Goal: Task Accomplishment & Management: Use online tool/utility

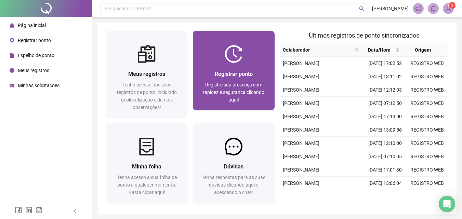
click at [239, 71] on span "Registrar ponto" at bounding box center [234, 74] width 38 height 6
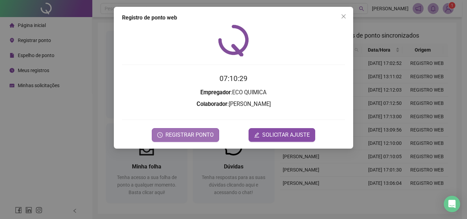
click at [189, 135] on span "REGISTRAR PONTO" at bounding box center [189, 135] width 48 height 8
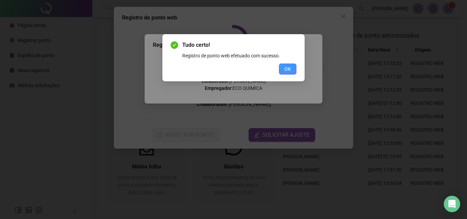
click at [289, 68] on span "OK" at bounding box center [287, 69] width 6 height 8
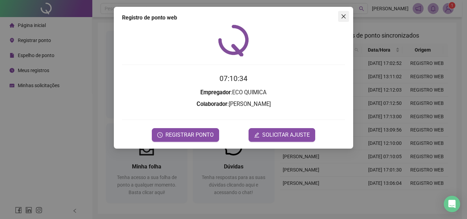
click at [344, 16] on icon "close" at bounding box center [343, 16] width 4 height 4
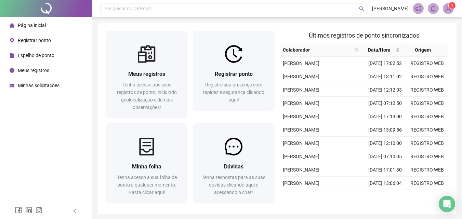
click at [449, 10] on img at bounding box center [448, 8] width 10 height 10
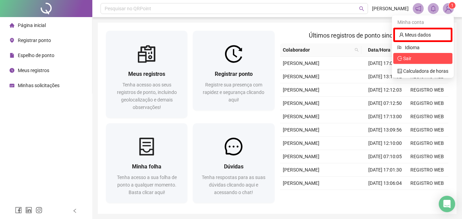
click at [419, 59] on span "Sair" at bounding box center [422, 59] width 51 height 8
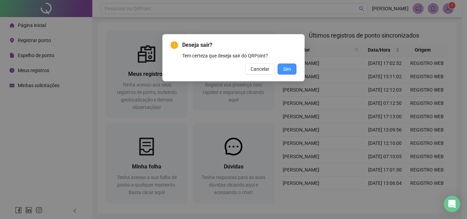
click at [285, 71] on span "Sim" at bounding box center [287, 69] width 8 height 8
